Goal: Task Accomplishment & Management: Complete application form

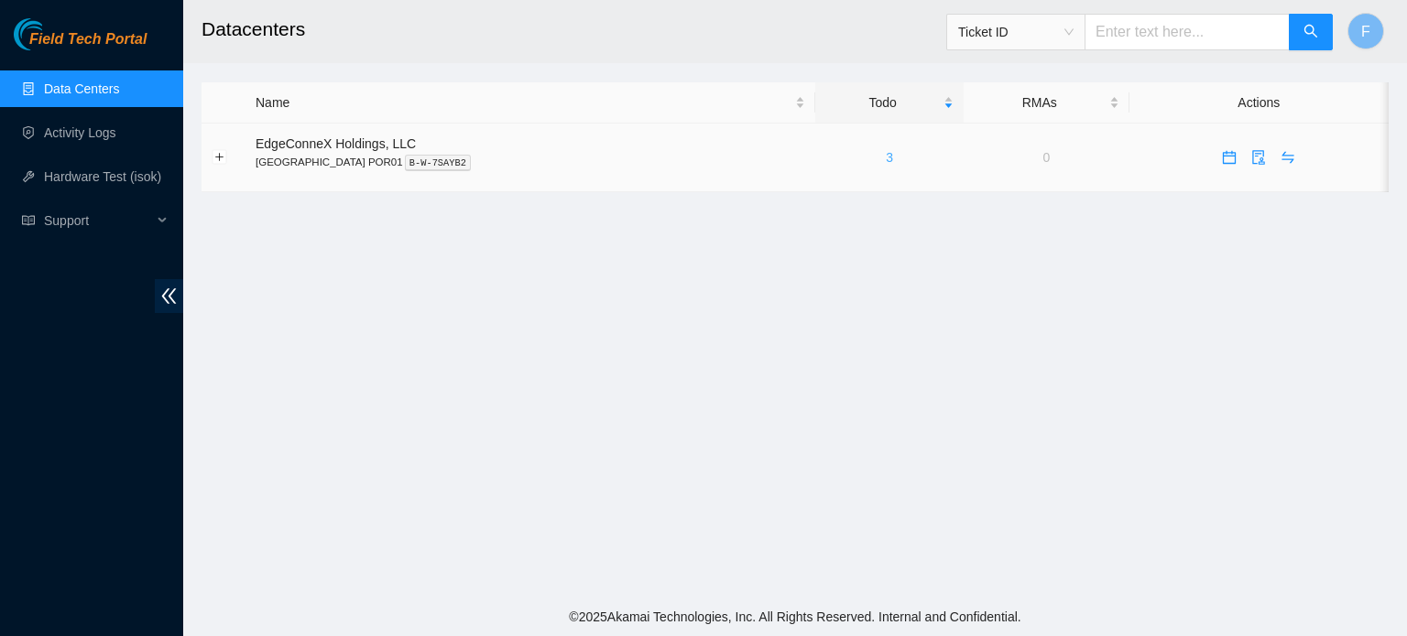
click at [886, 163] on link "3" at bounding box center [889, 157] width 7 height 15
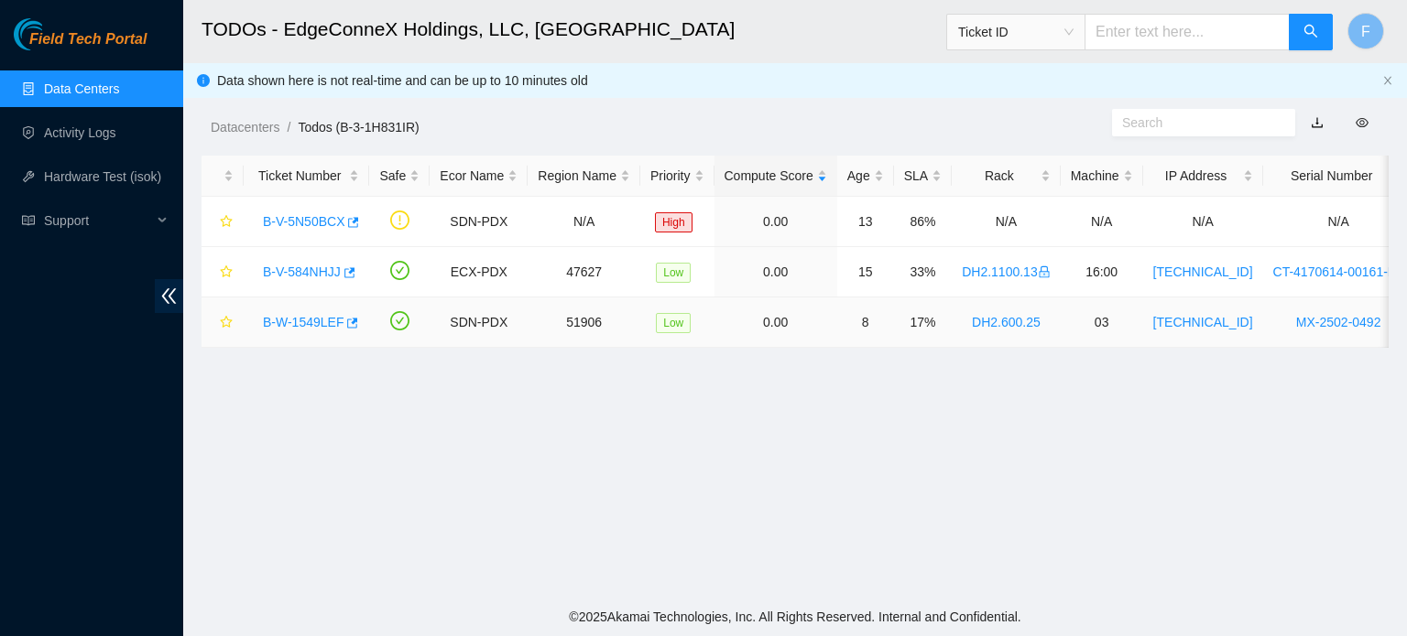
click at [308, 325] on link "B-W-1549LEF" at bounding box center [303, 322] width 81 height 15
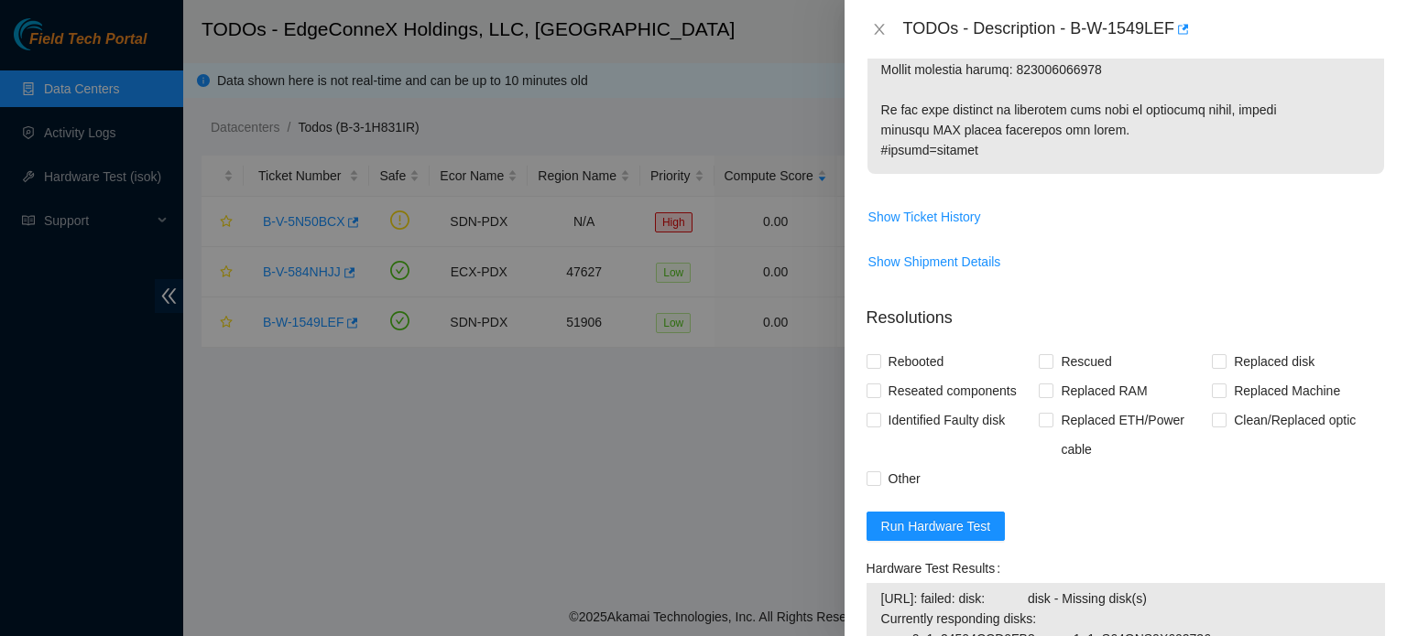
scroll to position [1344, 0]
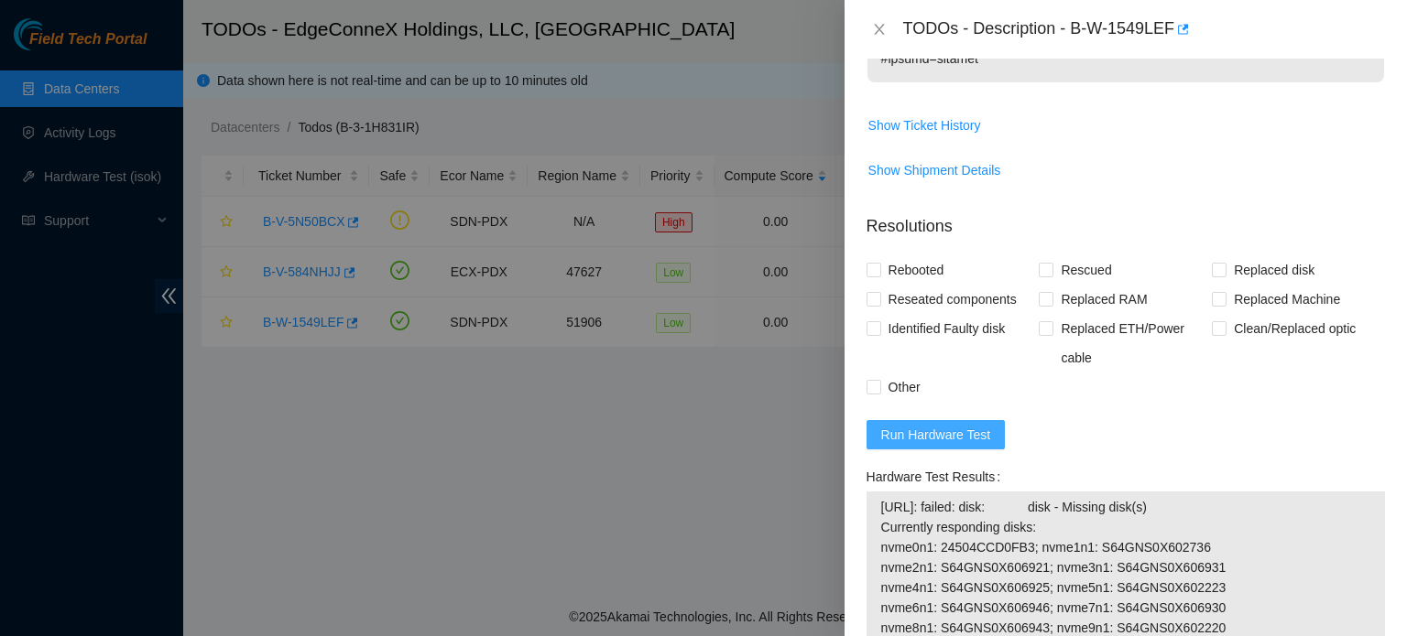
click at [964, 445] on span "Run Hardware Test" at bounding box center [936, 435] width 110 height 20
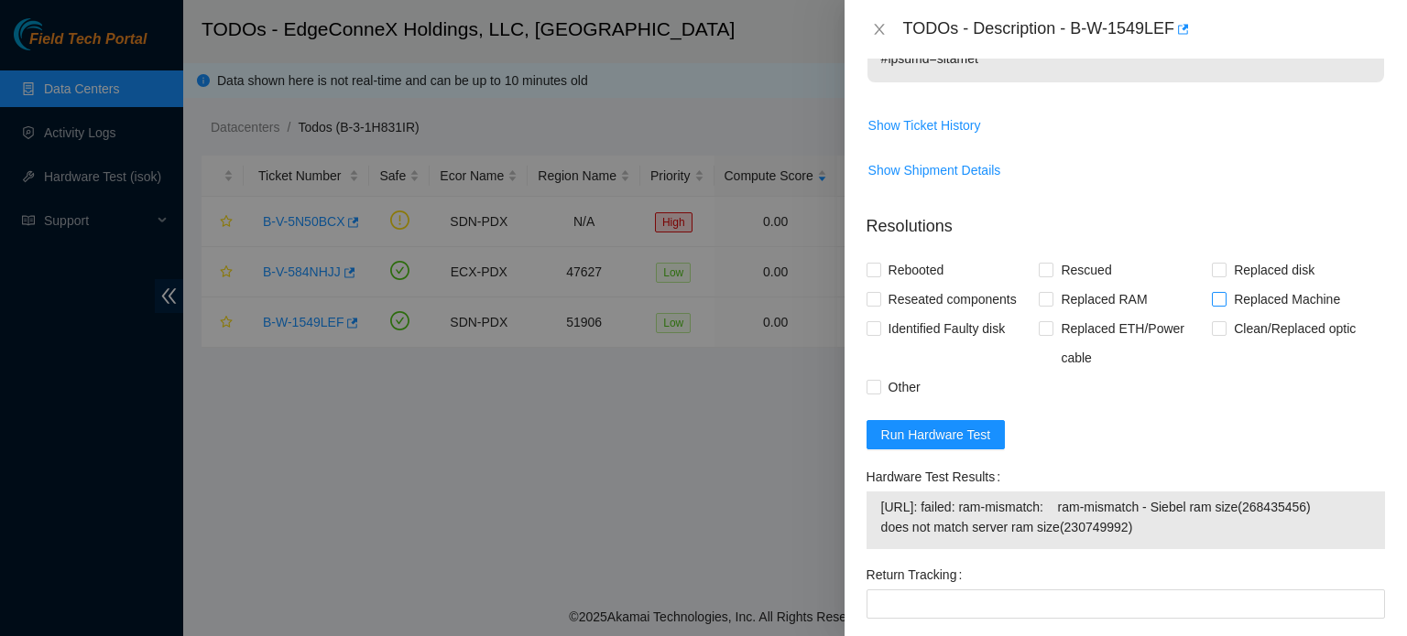
click at [1212, 305] on input "Replaced Machine" at bounding box center [1218, 298] width 13 height 13
checkbox input "true"
click at [871, 276] on input "Rebooted" at bounding box center [872, 269] width 13 height 13
checkbox input "true"
click at [1048, 277] on span at bounding box center [1045, 270] width 15 height 15
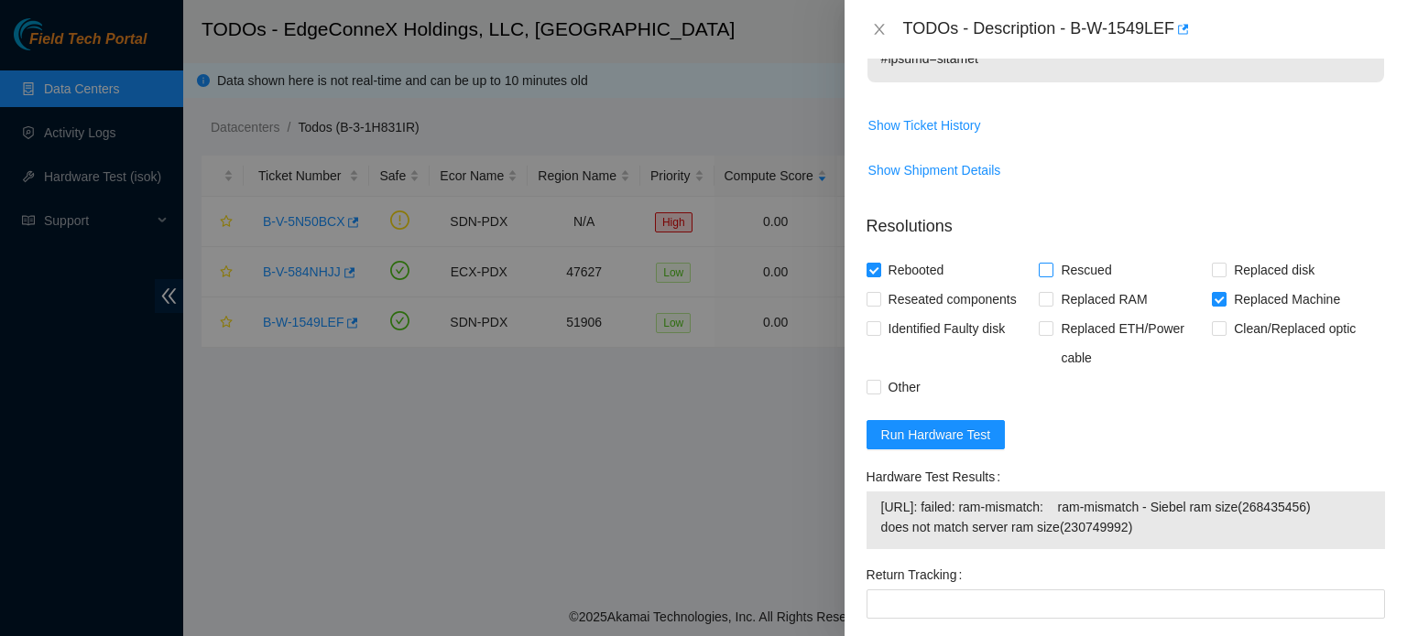
click at [1048, 276] on input "Rescued" at bounding box center [1044, 269] width 13 height 13
checkbox input "true"
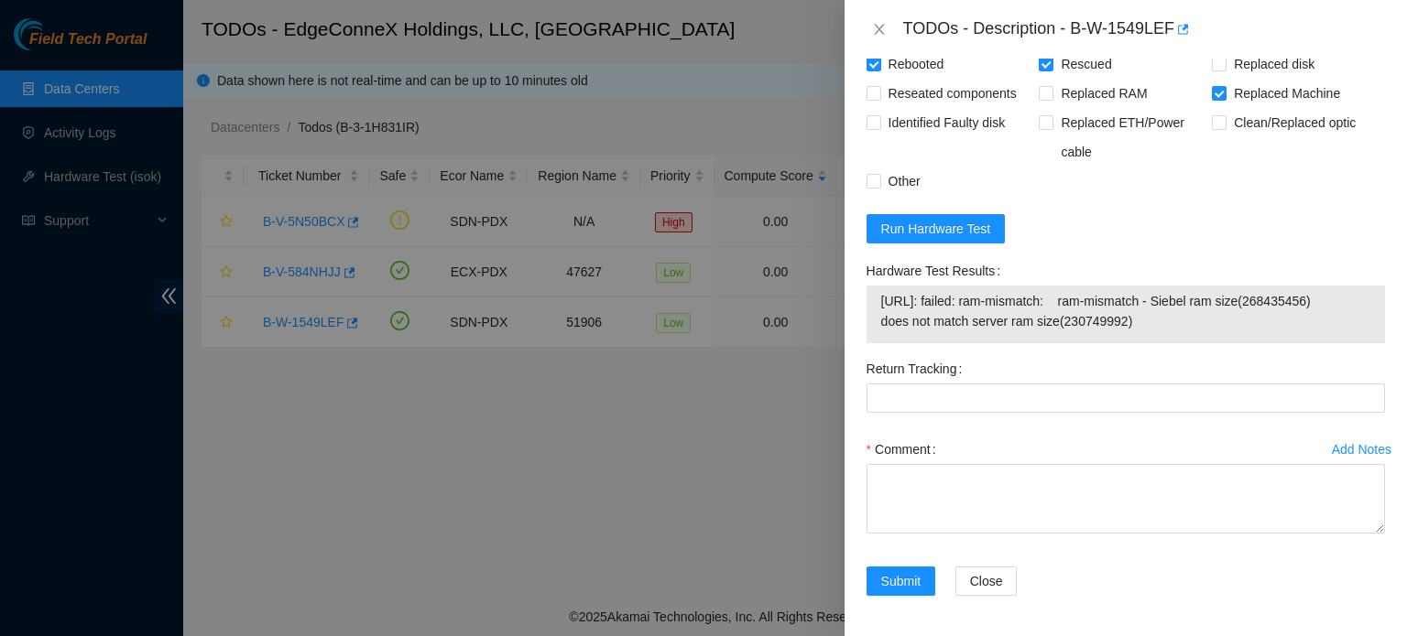
scroll to position [1571, 0]
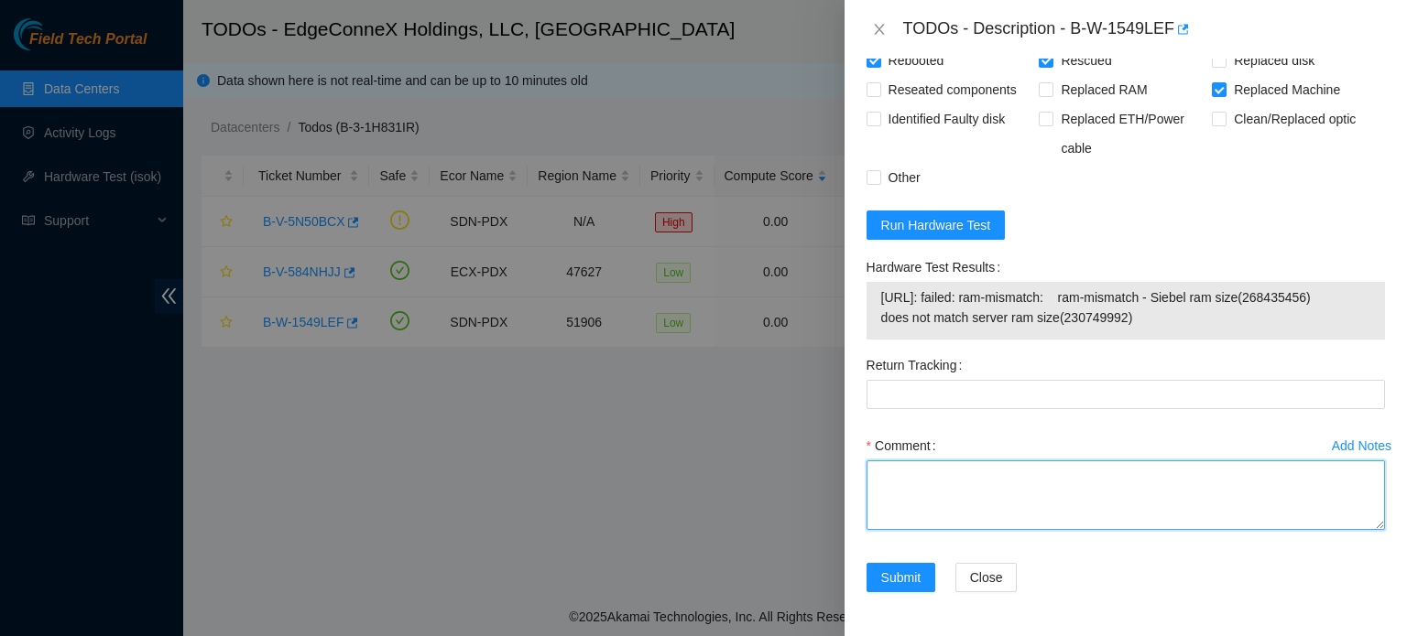
click at [903, 494] on textarea "Comment" at bounding box center [1125, 496] width 518 height 70
paste textarea "verified and shut down machine - removed and replaced server - old SN: <old ser…"
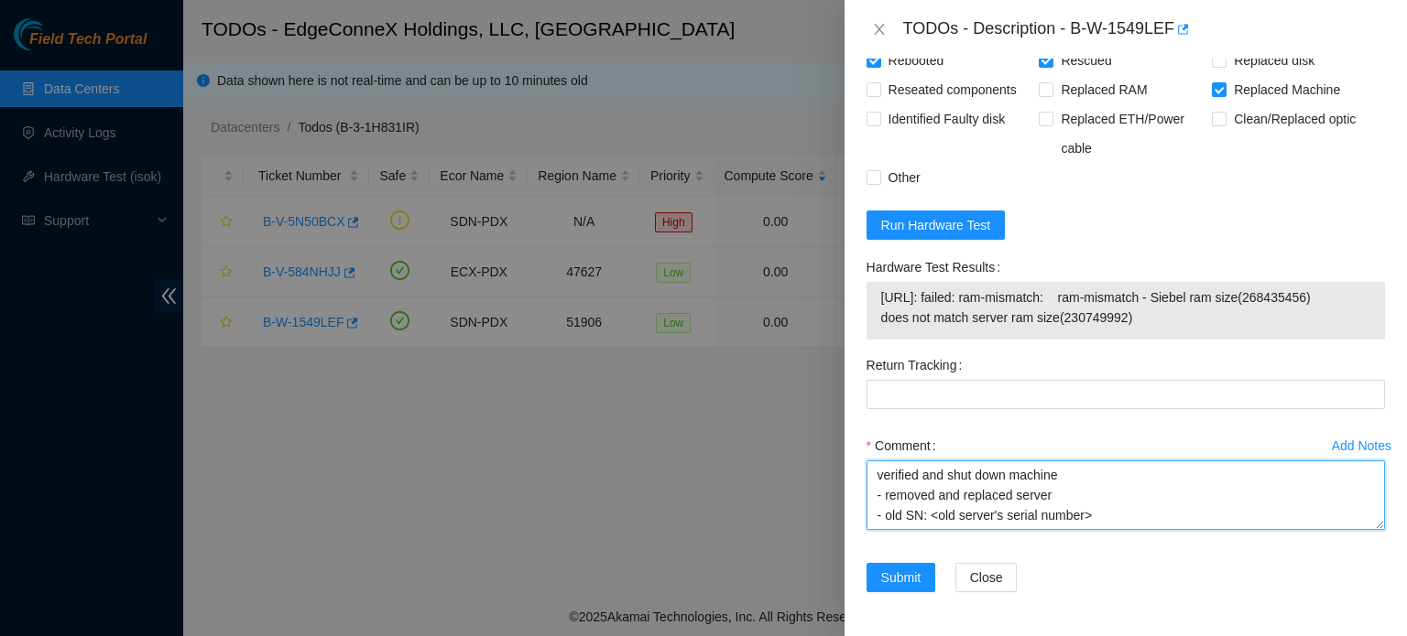
scroll to position [37, 0]
click at [1083, 482] on textarea "verified and shut down machine - removed and replaced server - old SN: <old ser…" at bounding box center [1125, 496] width 518 height 70
click at [1092, 526] on textarea "verified and shut down machine - removed and replaced server - old SN: <MX-2502…" at bounding box center [1125, 496] width 518 height 70
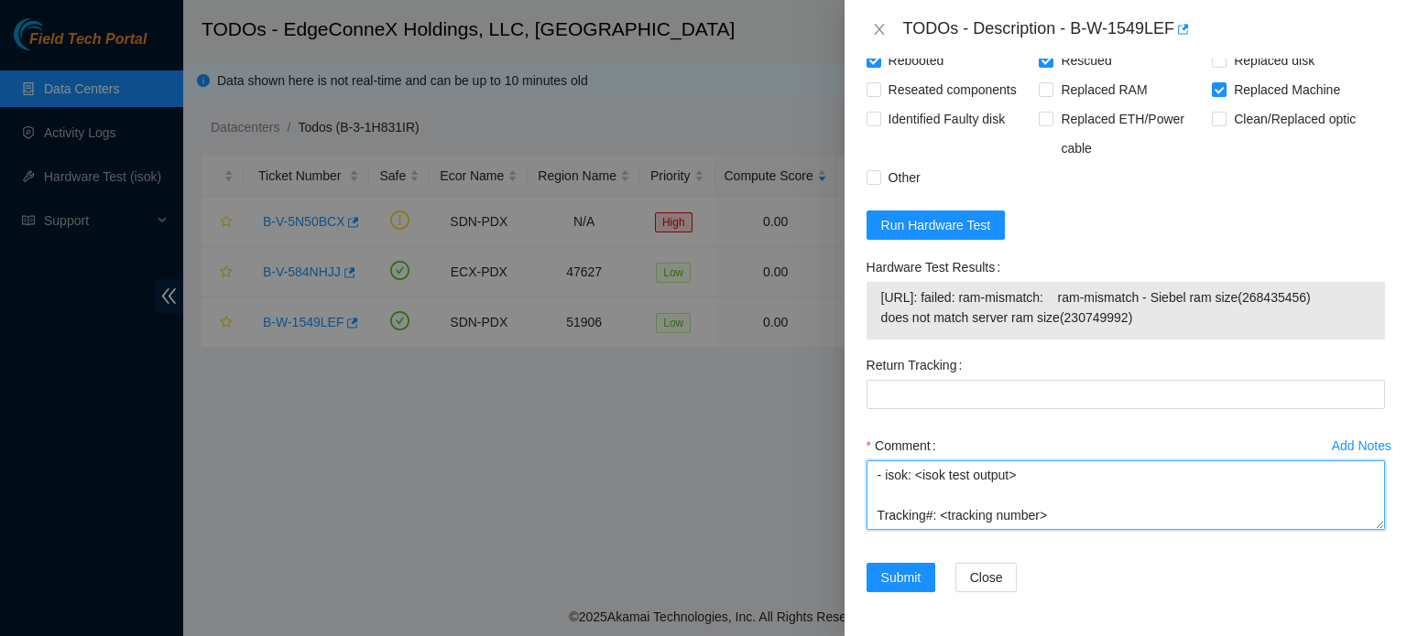
click at [1011, 473] on textarea "verified and shut down machine - removed and replaced server - old SN: <MX-2502…" at bounding box center [1125, 496] width 518 height 70
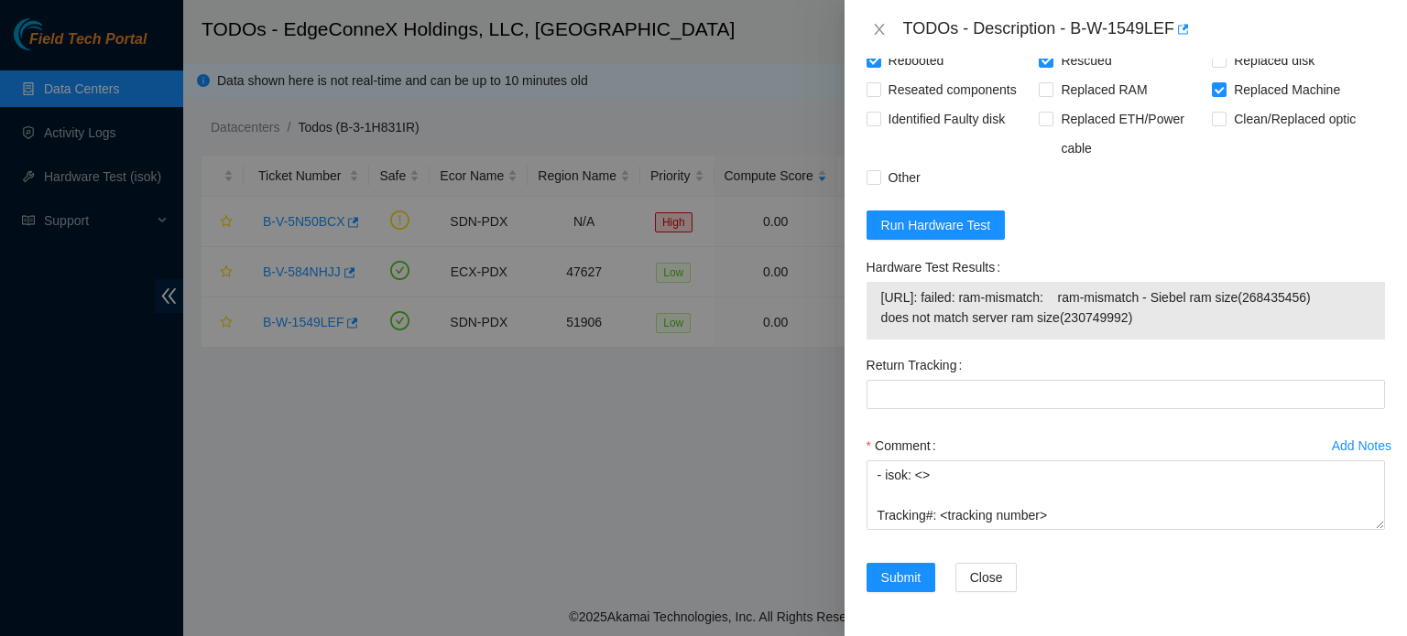
drag, startPoint x: 883, startPoint y: 294, endPoint x: 1131, endPoint y: 330, distance: 250.7
click at [1131, 330] on td "[URL]: failed: ram-mismatch: ram-mismatch - Siebel ram size(268435456) does not…" at bounding box center [1125, 311] width 491 height 49
copy span "[URL]: failed: ram-mismatch: ram-mismatch - Siebel ram size(268435456) does not…"
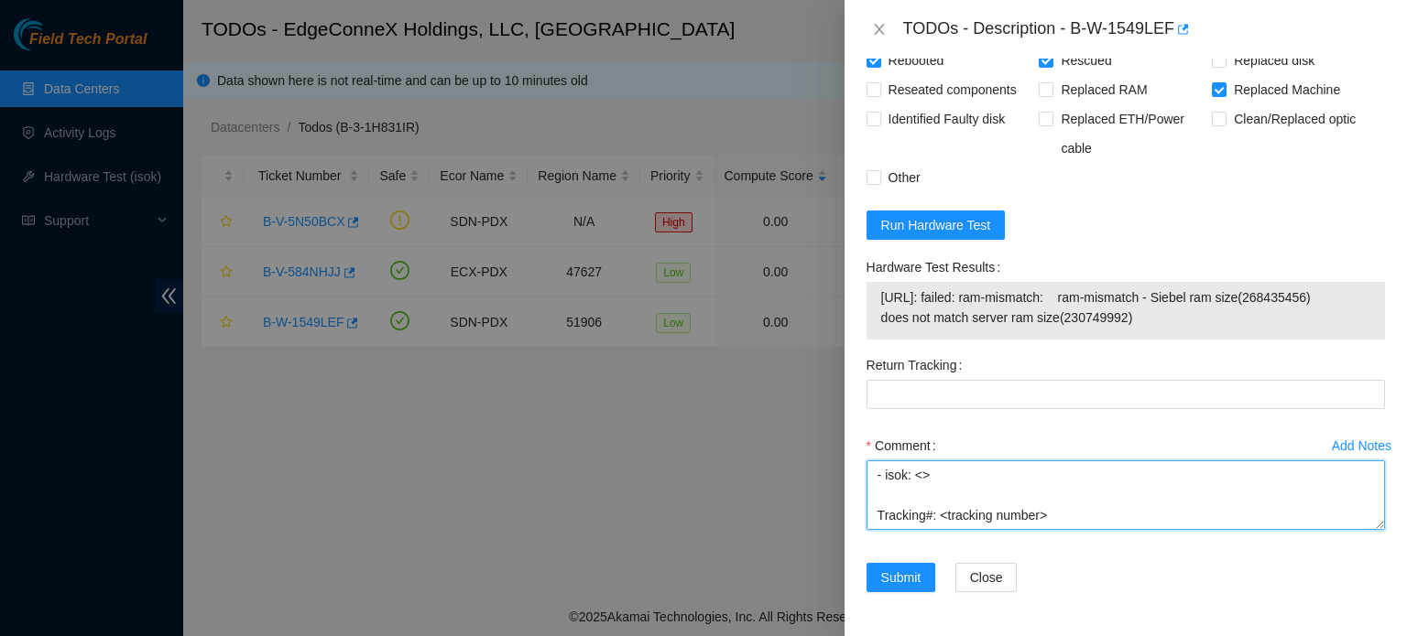
click at [923, 472] on textarea "verified and shut down machine - removed and replaced server - old SN: <MX-2502…" at bounding box center [1125, 496] width 518 height 70
paste textarea "[URL]: failed: ram-mismatch: ram-mismatch - Siebel ram size(268435456) does not…"
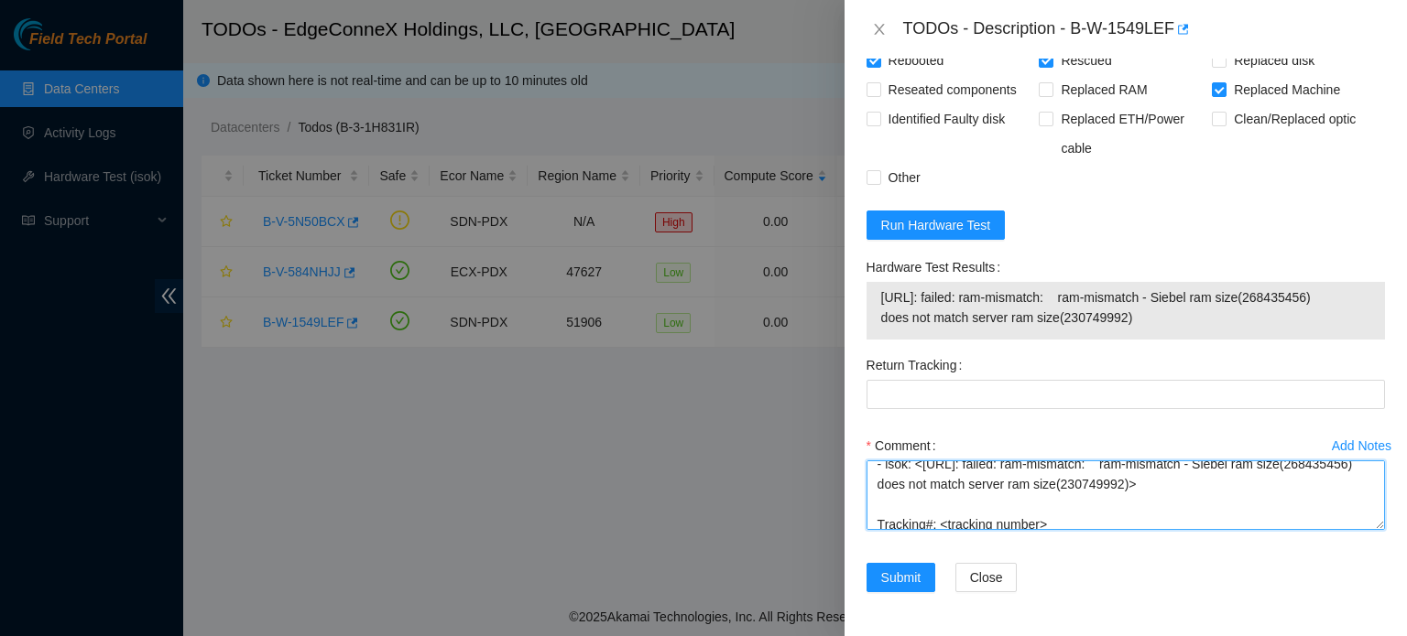
scroll to position [261, 0]
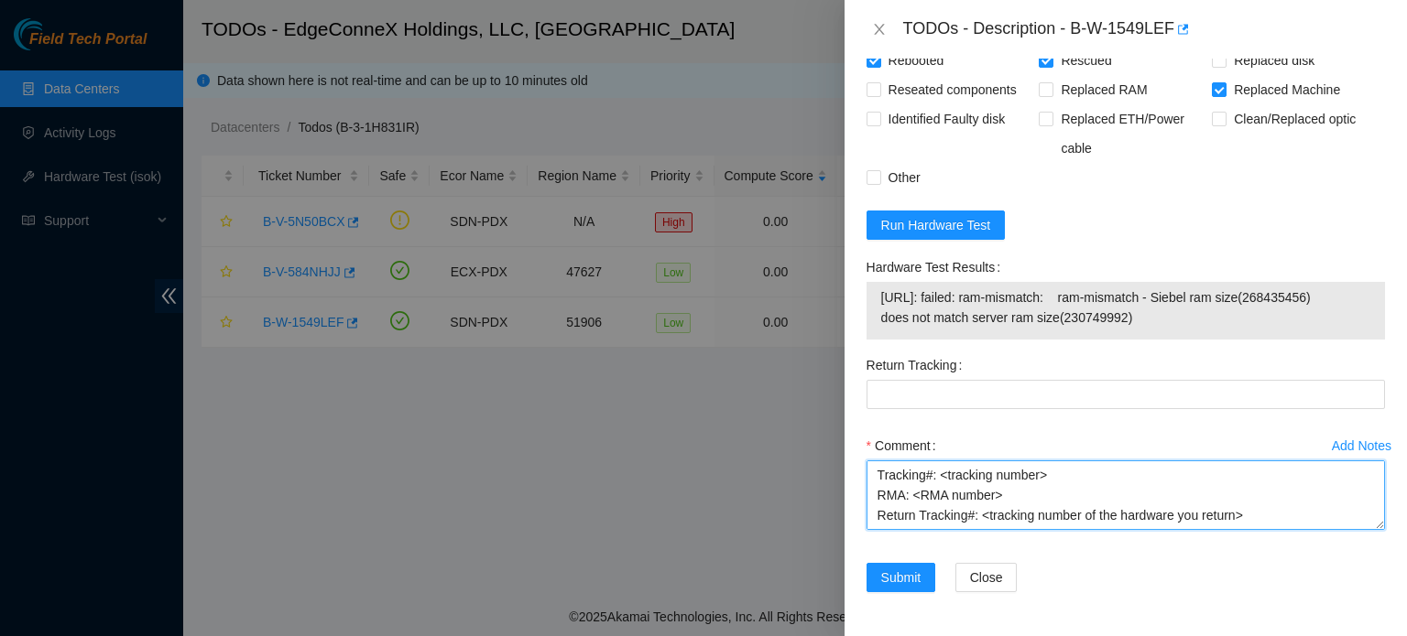
click at [994, 473] on textarea "verified and shut down machine - removed and replaced server - old SN: <MX-2502…" at bounding box center [1125, 496] width 518 height 70
click at [1238, 497] on textarea "verified and shut down machine - removed and replaced server - old SN: <MX-2502…" at bounding box center [1125, 496] width 518 height 70
type textarea "verified and shut down machine - removed and replaced server - old SN: <MX-2502…"
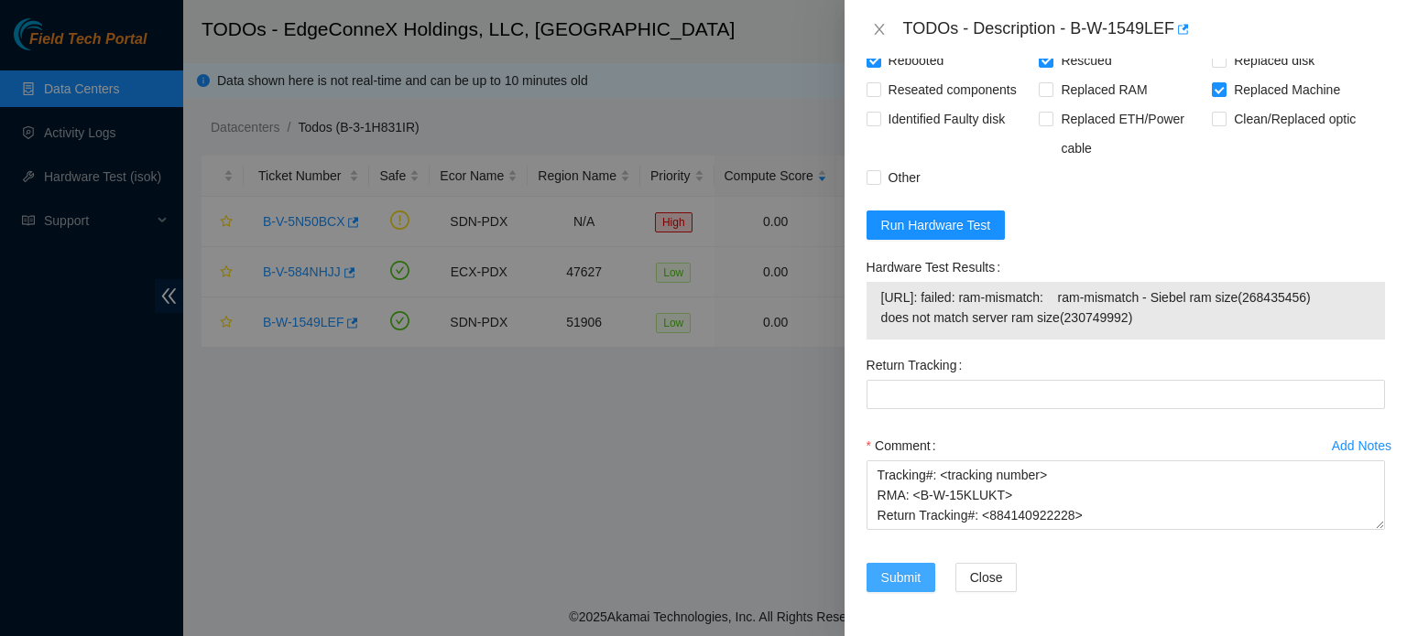
click at [908, 580] on span "Submit" at bounding box center [901, 578] width 40 height 20
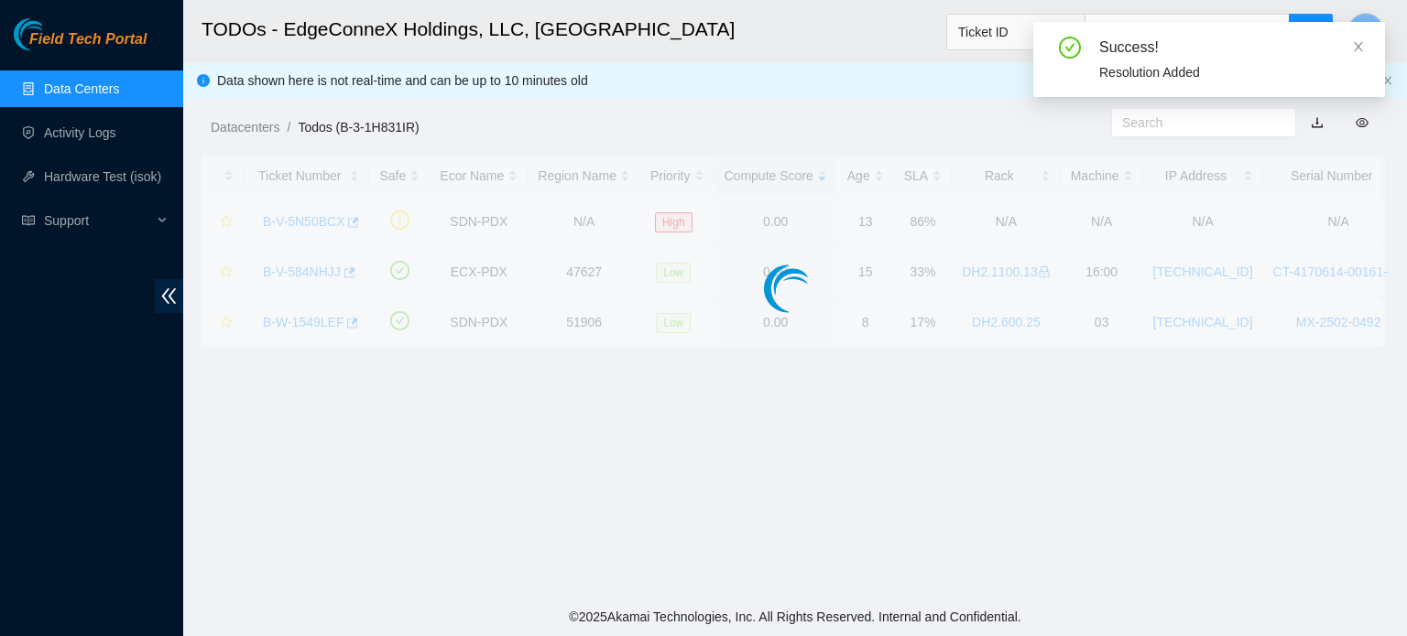
scroll to position [502, 0]
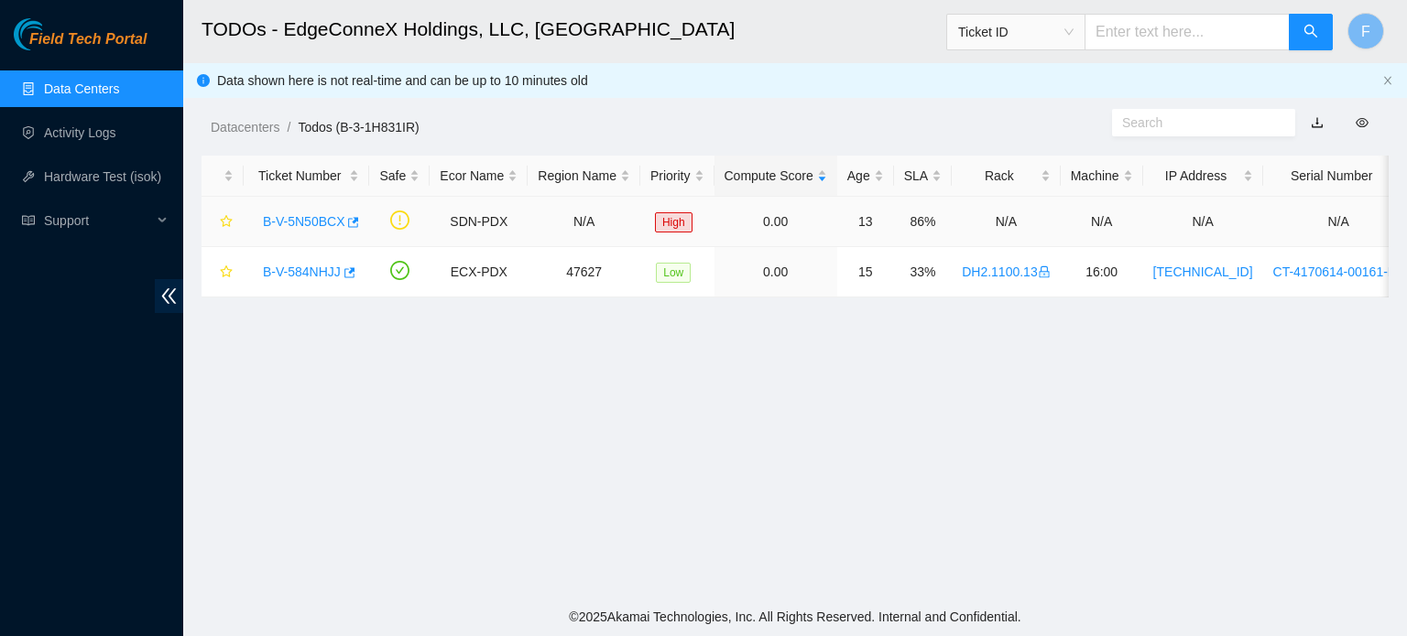
click at [313, 215] on link "B-V-5N50BCX" at bounding box center [304, 221] width 82 height 15
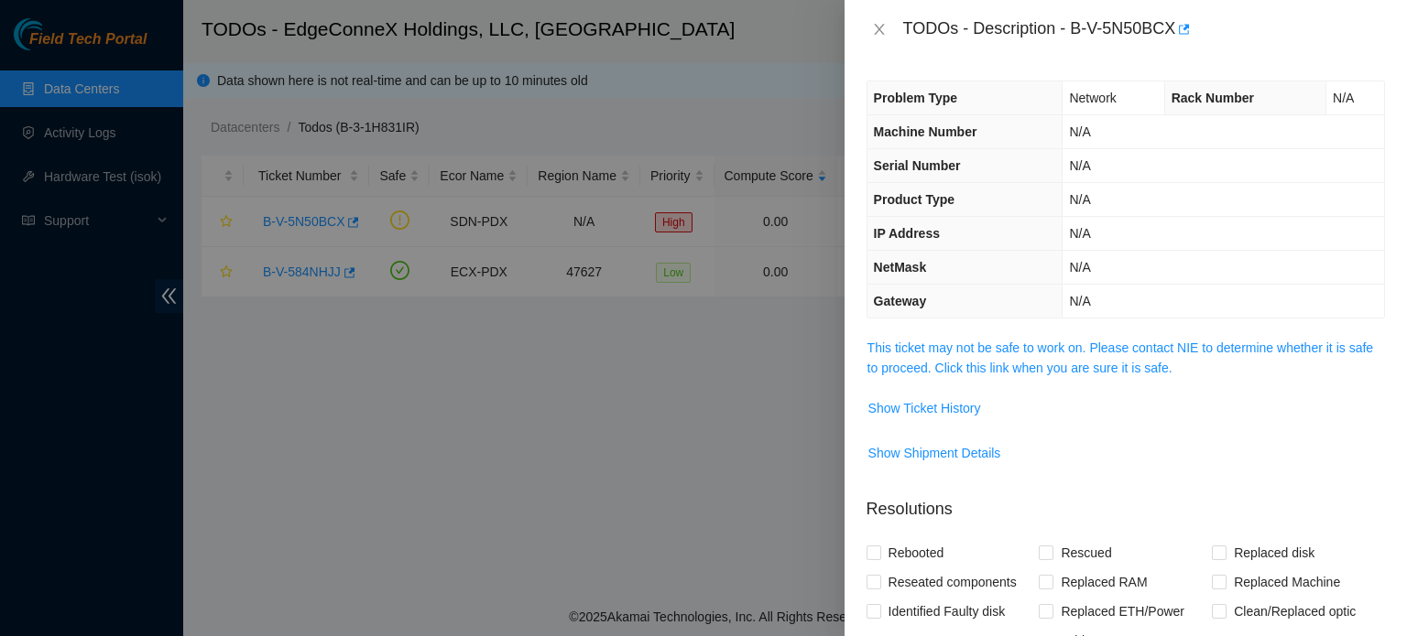
scroll to position [354, 0]
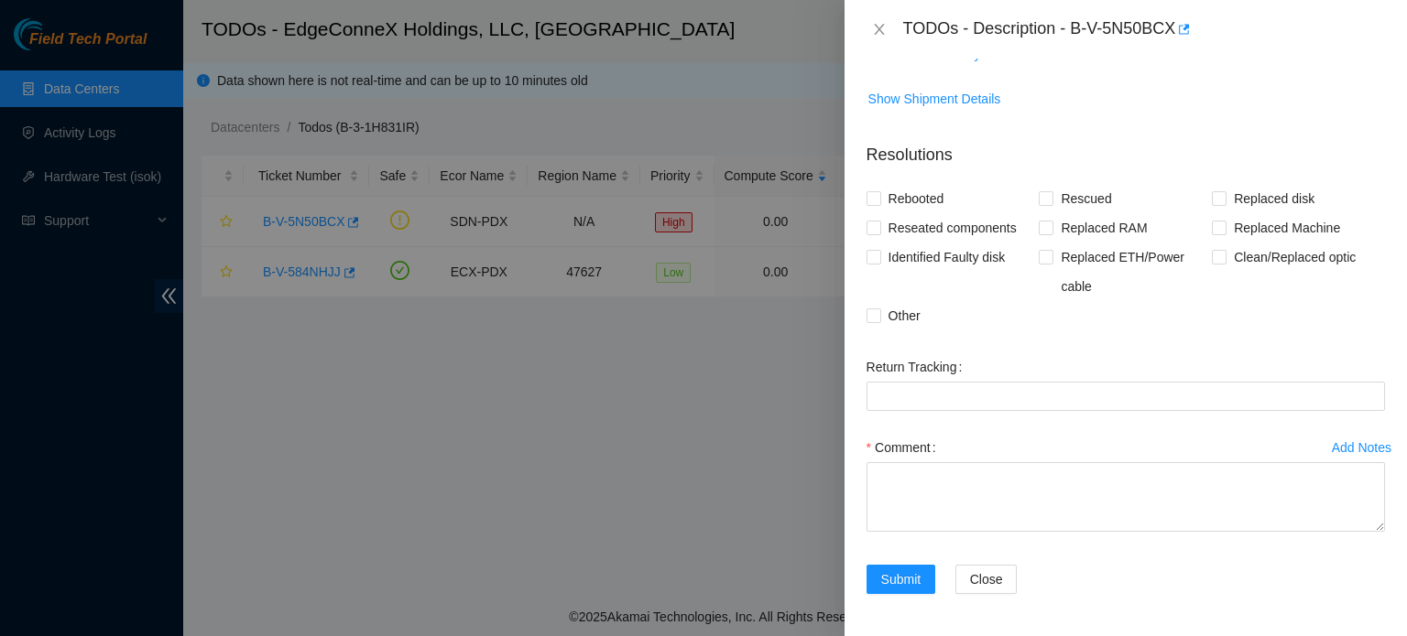
click at [666, 417] on div at bounding box center [703, 318] width 1407 height 636
click at [877, 28] on icon "close" at bounding box center [879, 29] width 10 height 11
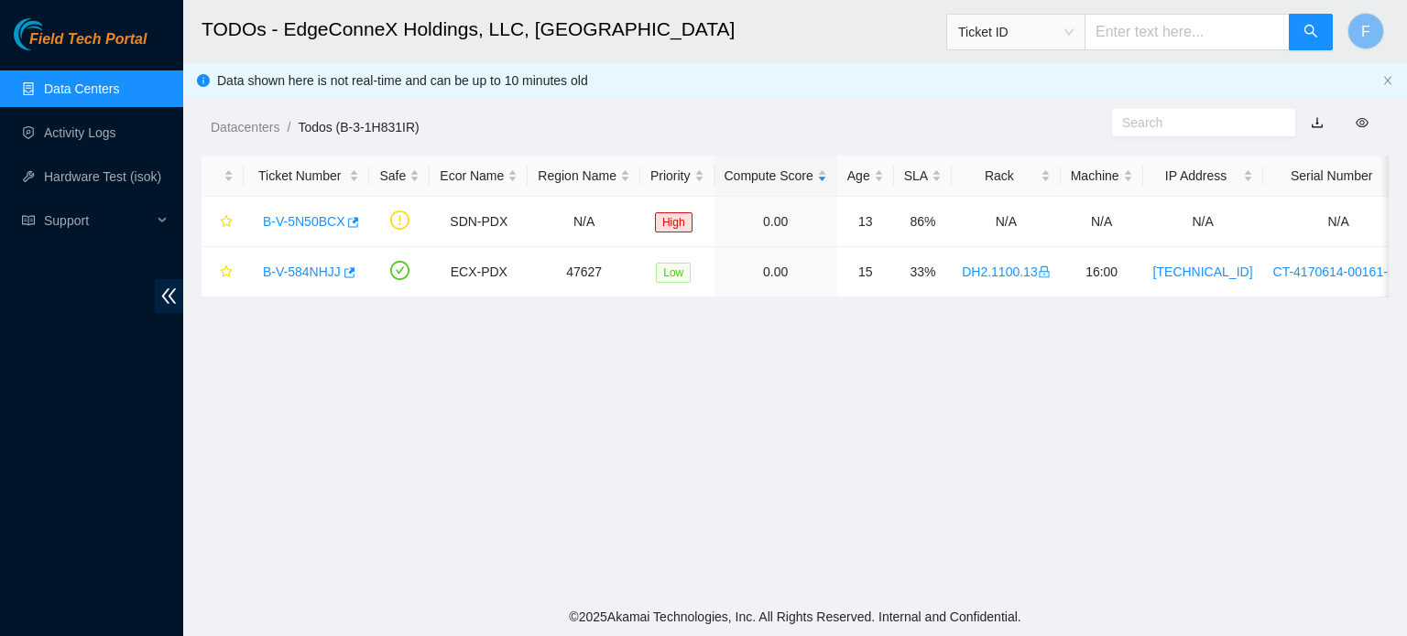
scroll to position [414, 0]
